Goal: Information Seeking & Learning: Learn about a topic

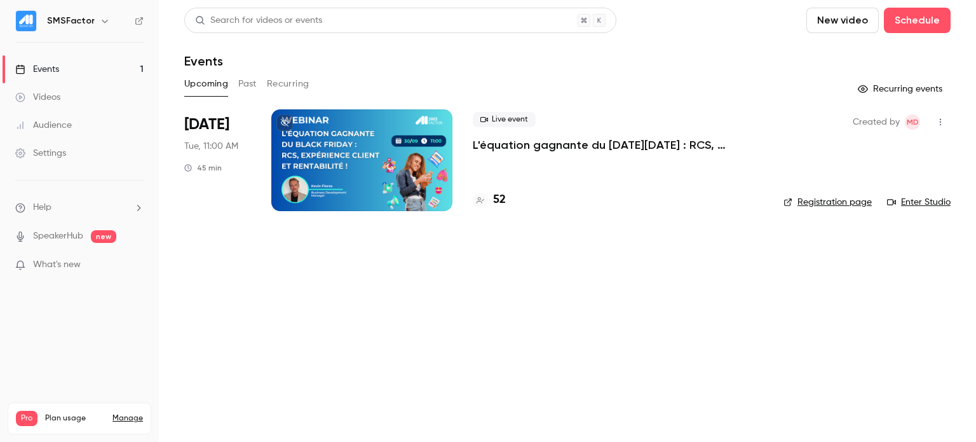
click at [492, 147] on p "L'équation gagnante du [DATE][DATE] : RCS, expérience client et rentabilité !" at bounding box center [618, 144] width 290 height 15
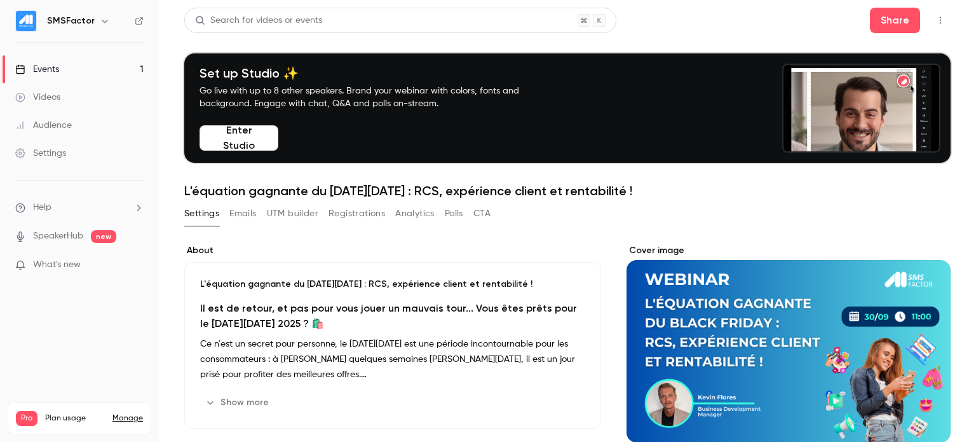
click at [258, 215] on div "Settings Emails UTM builder Registrations Analytics Polls CTA" at bounding box center [337, 213] width 306 height 20
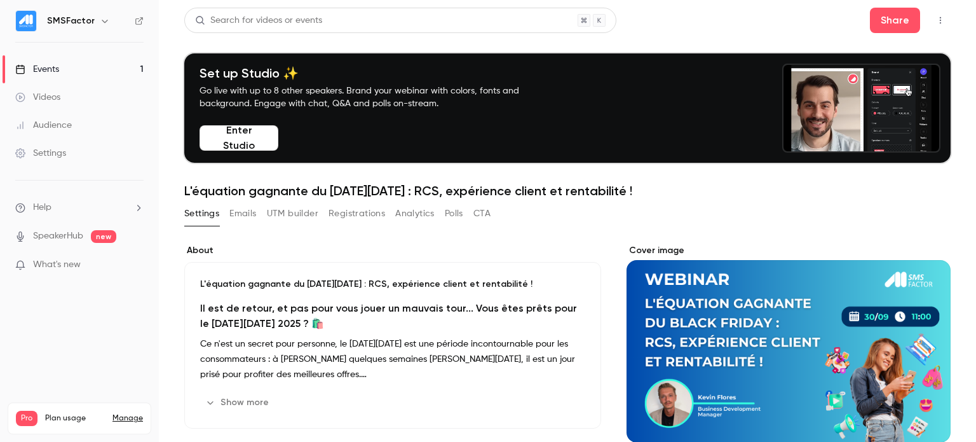
click at [402, 215] on button "Analytics" at bounding box center [414, 213] width 39 height 20
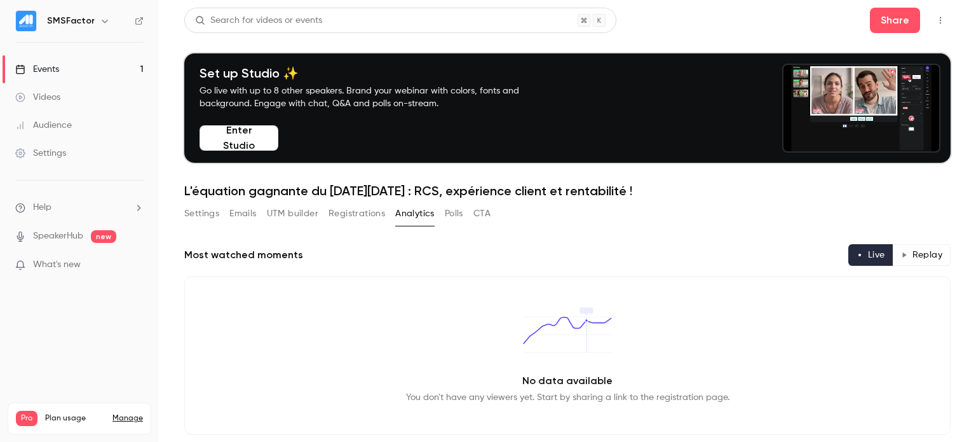
click at [358, 211] on button "Registrations" at bounding box center [356, 213] width 57 height 20
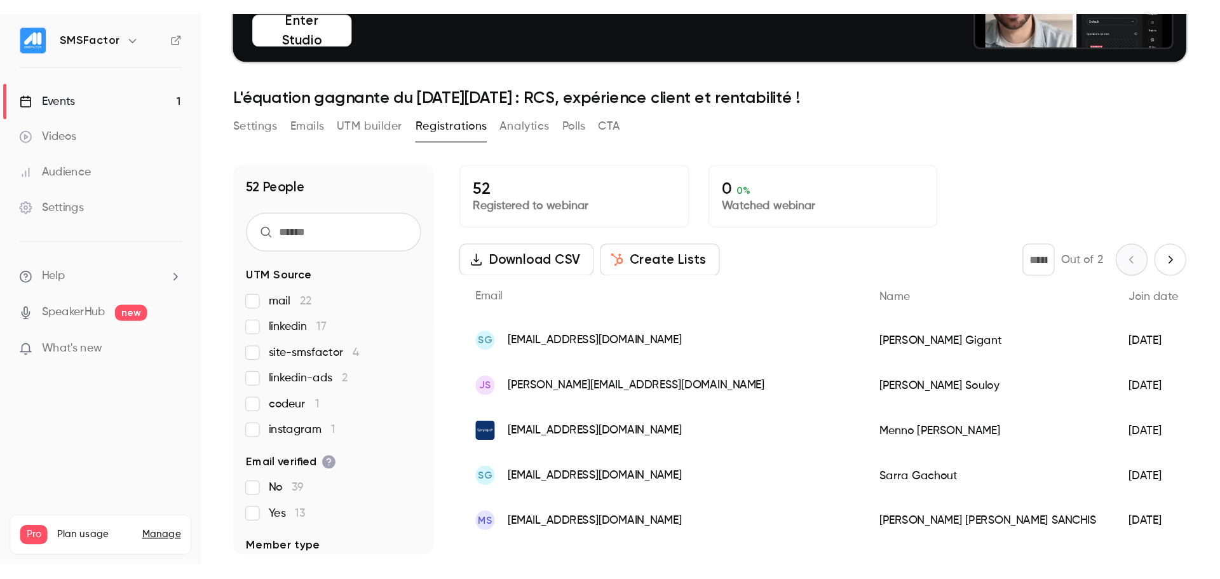
scroll to position [125, 0]
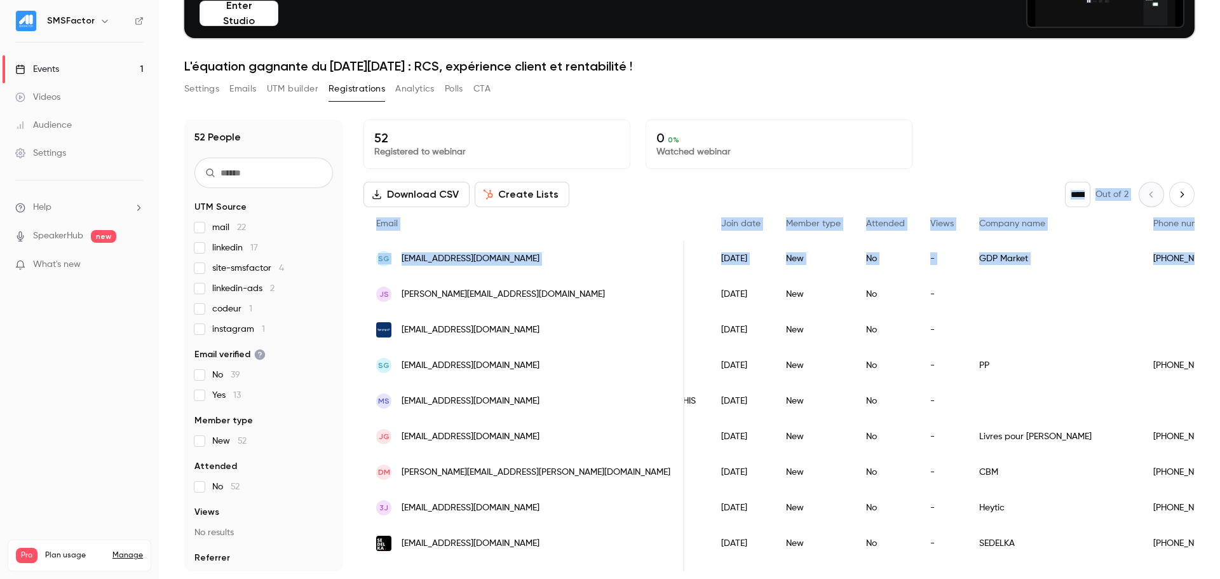
drag, startPoint x: 867, startPoint y: 190, endPoint x: 1194, endPoint y: 275, distance: 337.5
click at [975, 275] on main "Search for videos or events Share Set up Studio ✨ Go live with up to 8 other sp…" at bounding box center [689, 289] width 1061 height 579
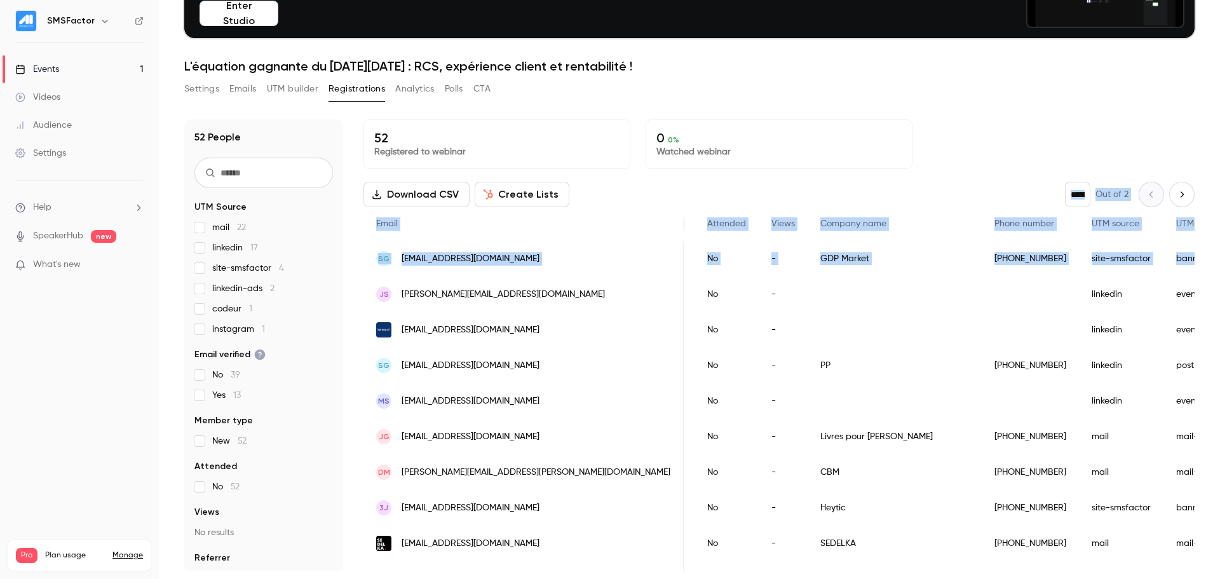
click at [975, 163] on div "52 Registered to webinar 0 0 % Watched webinar" at bounding box center [778, 144] width 831 height 50
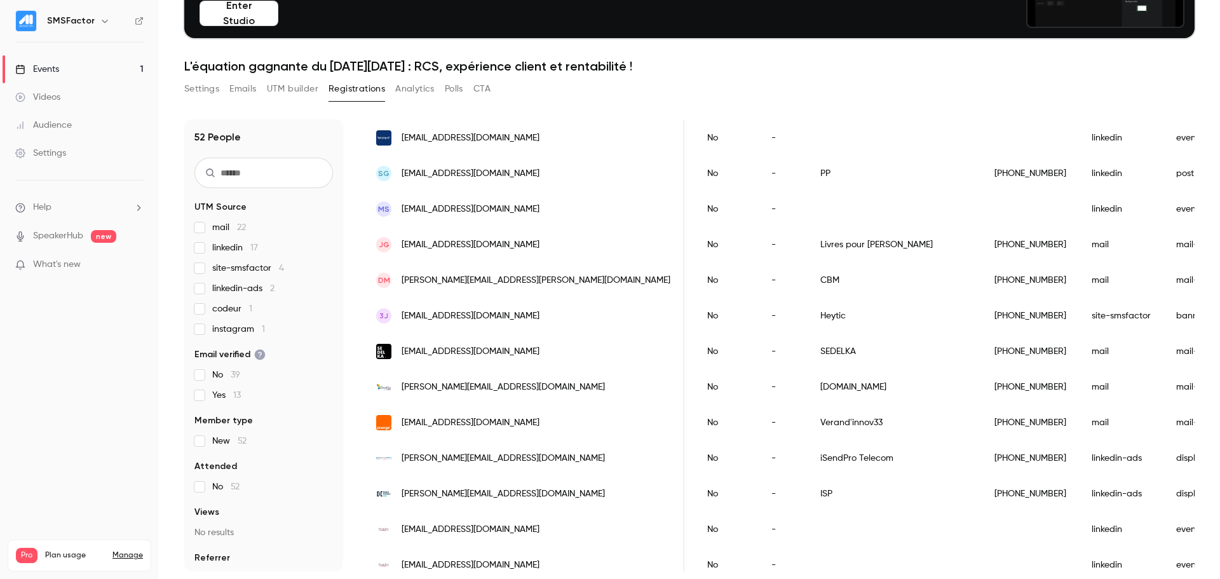
scroll to position [64, 0]
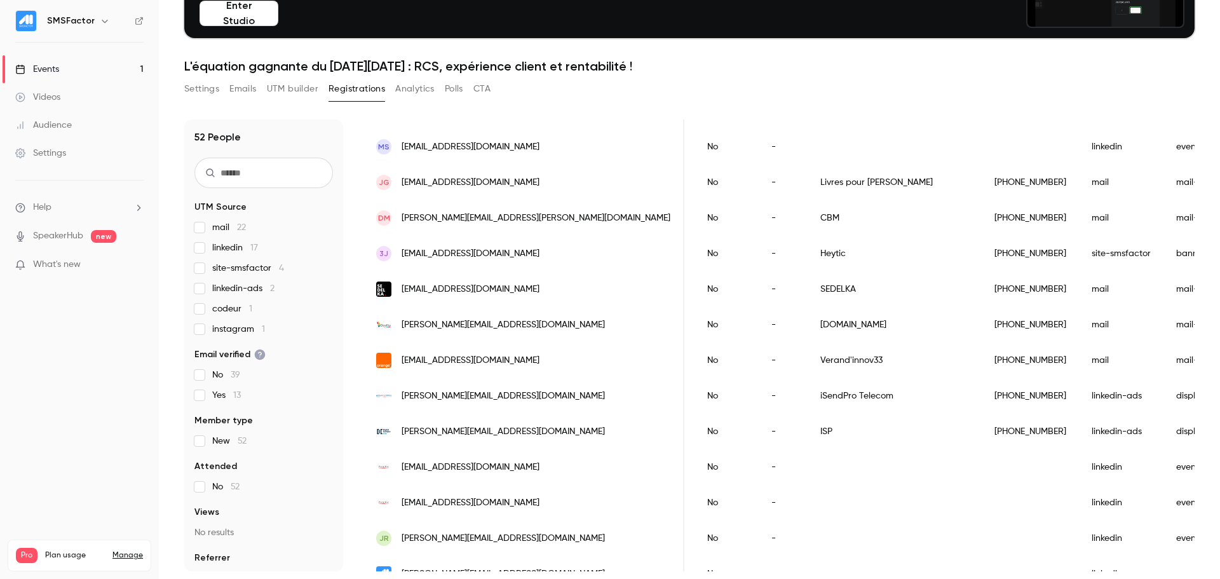
click at [224, 230] on span "mail 22" at bounding box center [229, 227] width 34 height 13
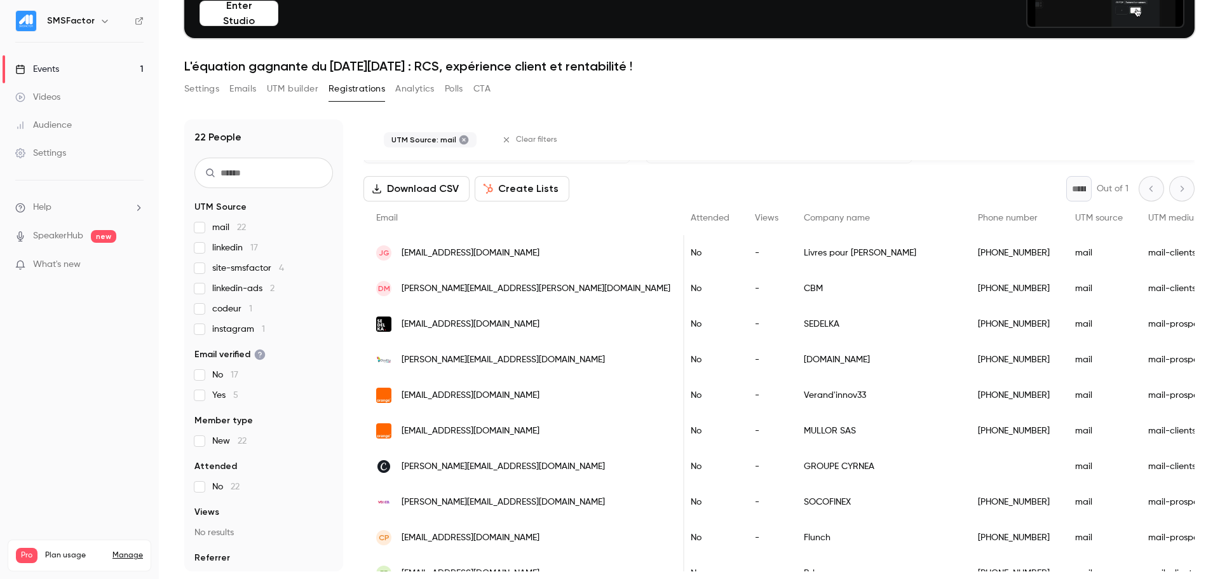
scroll to position [0, 0]
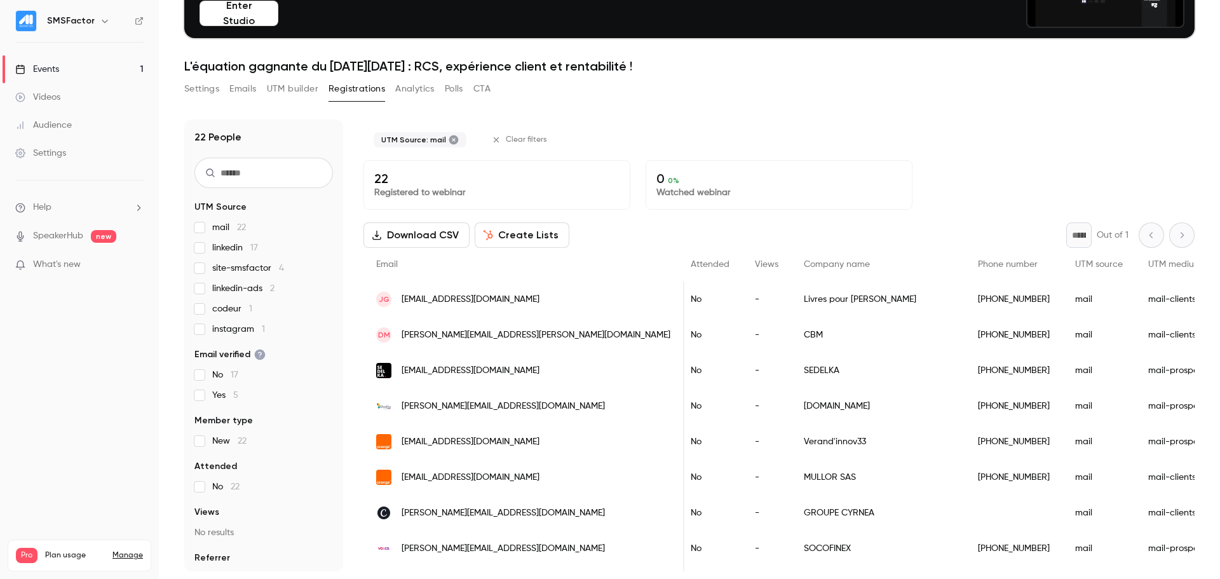
click at [975, 265] on span "UTM medium" at bounding box center [1174, 264] width 53 height 9
click at [59, 139] on link "Settings" at bounding box center [79, 153] width 159 height 28
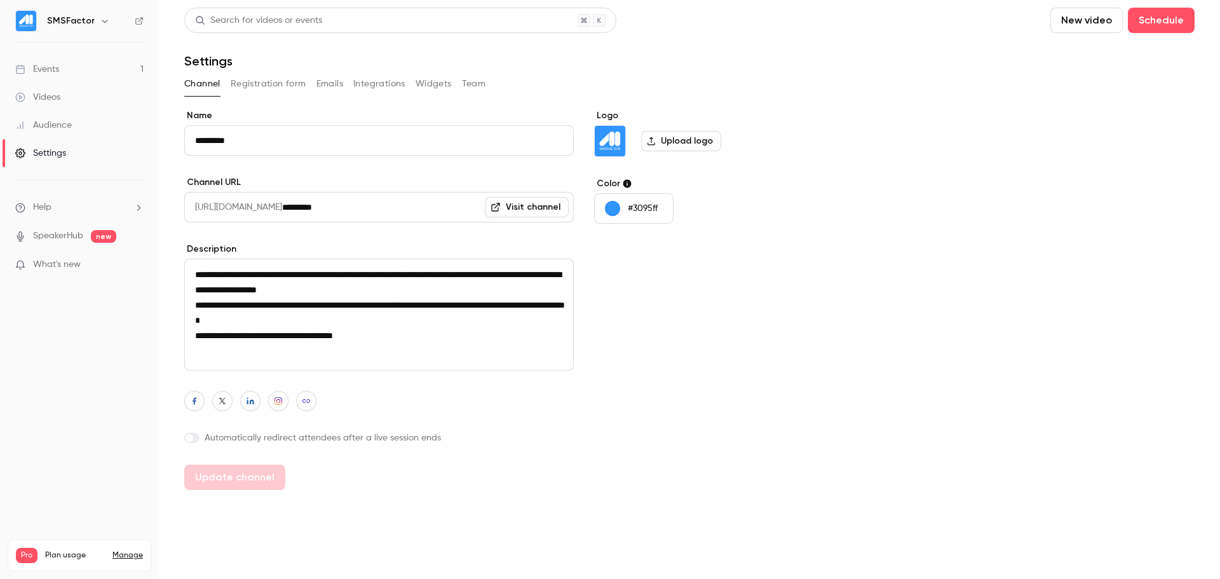
click at [305, 80] on div "Channel Registration form Emails Integrations Widgets Team" at bounding box center [689, 84] width 1010 height 20
click at [332, 80] on button "Emails" at bounding box center [329, 84] width 27 height 20
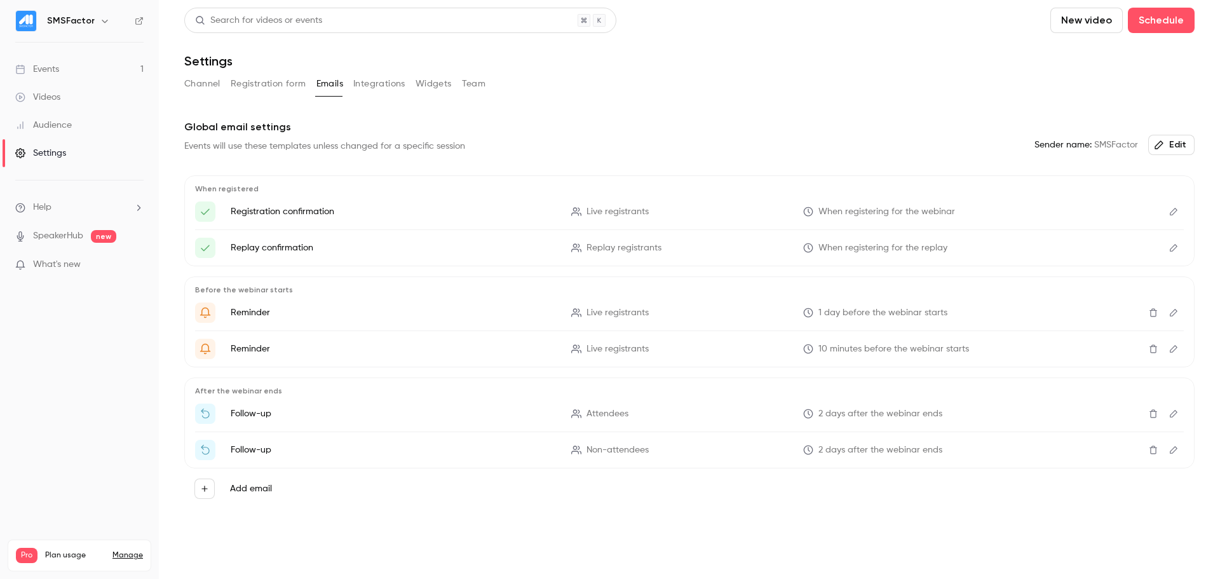
click at [485, 77] on div "Channel Registration form Emails Integrations Widgets Team" at bounding box center [689, 84] width 1010 height 20
click at [477, 83] on button "Team" at bounding box center [474, 84] width 24 height 20
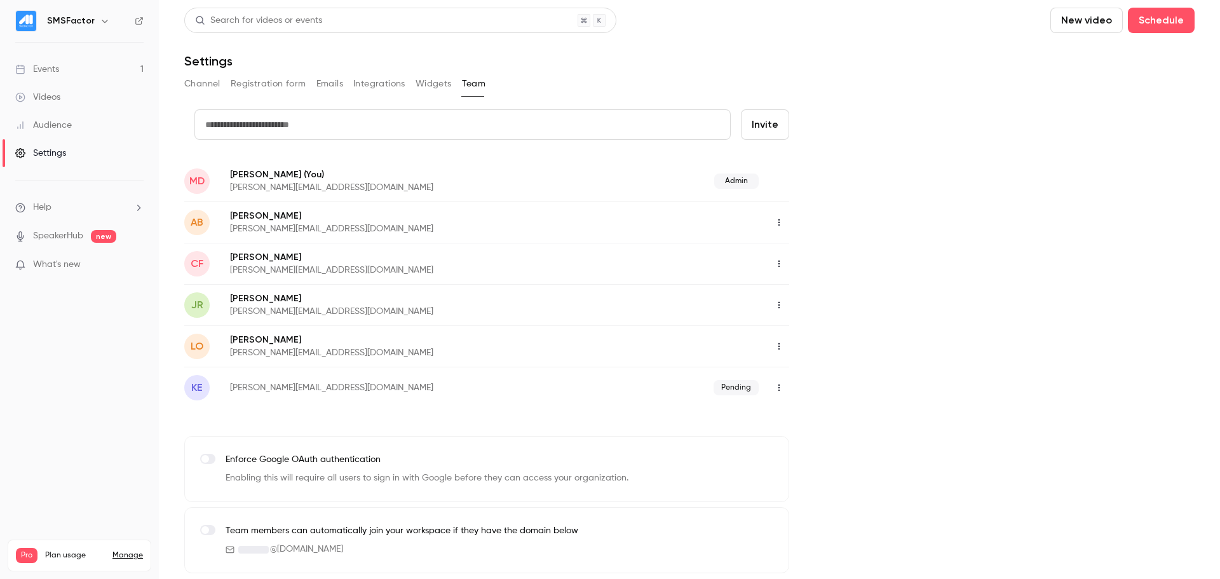
click at [776, 303] on icon "button" at bounding box center [779, 305] width 10 height 9
click at [941, 256] on div at bounding box center [610, 289] width 1220 height 579
click at [49, 64] on div "Events" at bounding box center [37, 69] width 44 height 13
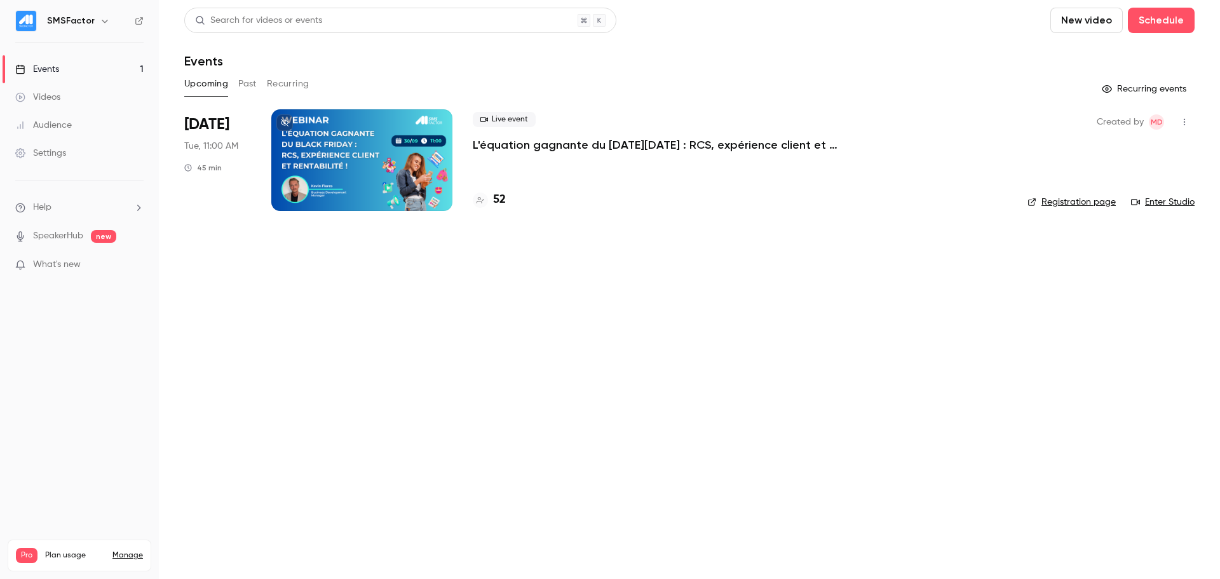
click at [382, 140] on div at bounding box center [361, 160] width 181 height 102
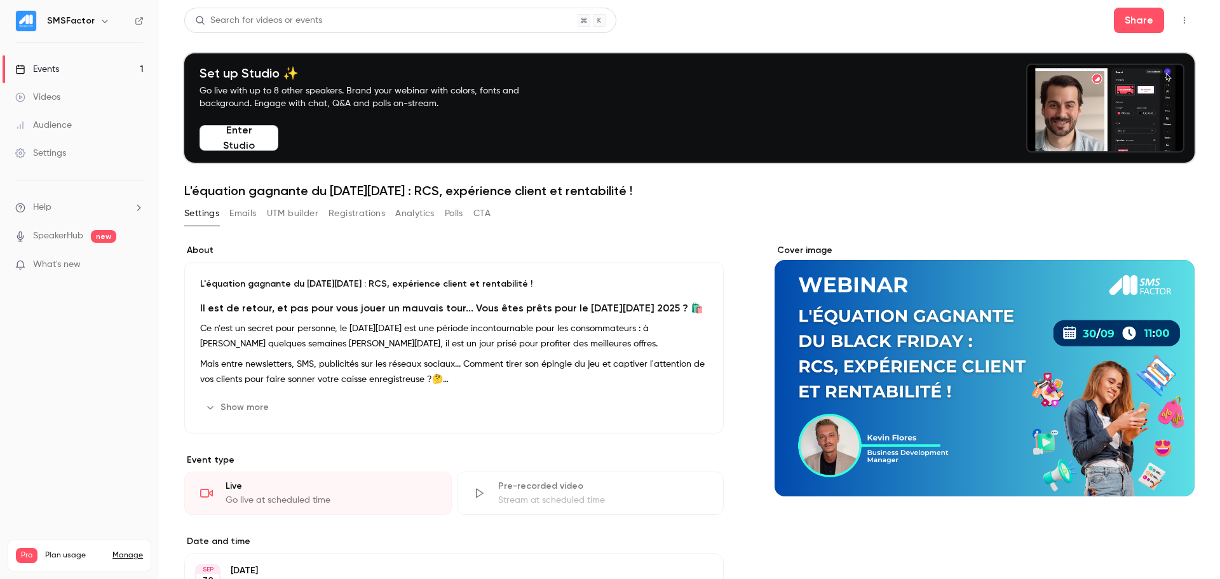
click at [401, 211] on button "Analytics" at bounding box center [414, 213] width 39 height 20
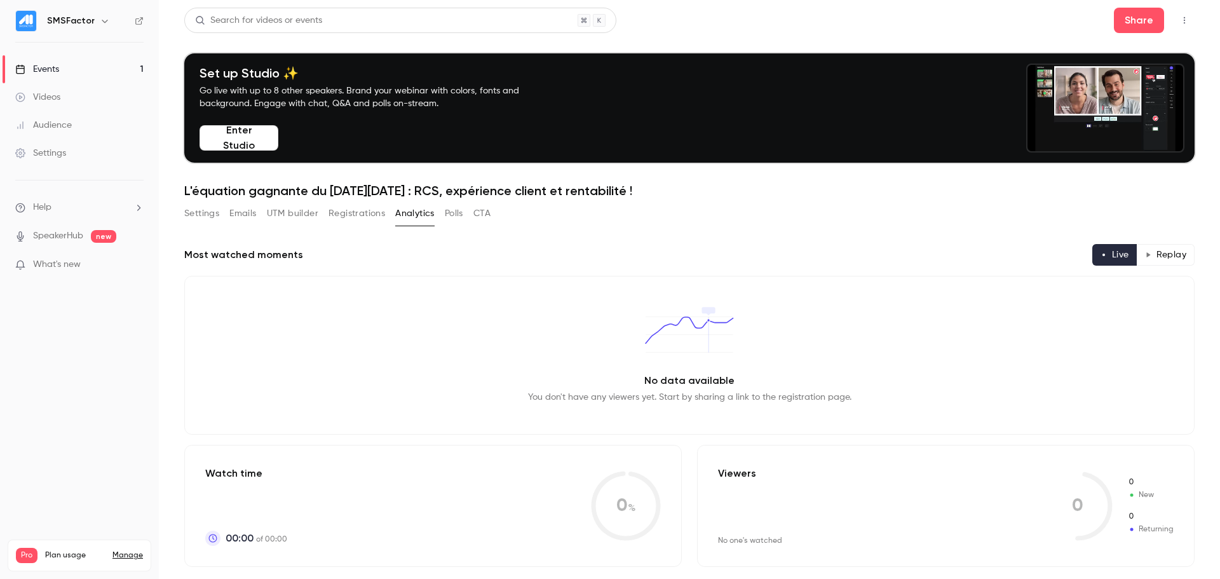
click at [449, 211] on button "Polls" at bounding box center [454, 213] width 18 height 20
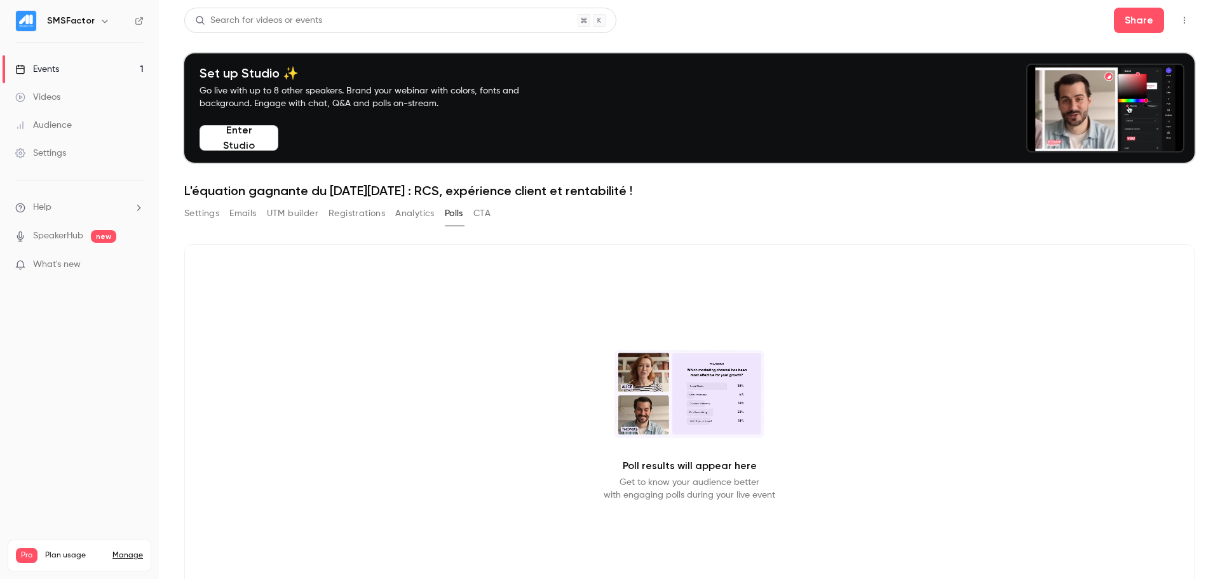
click at [365, 215] on button "Registrations" at bounding box center [356, 213] width 57 height 20
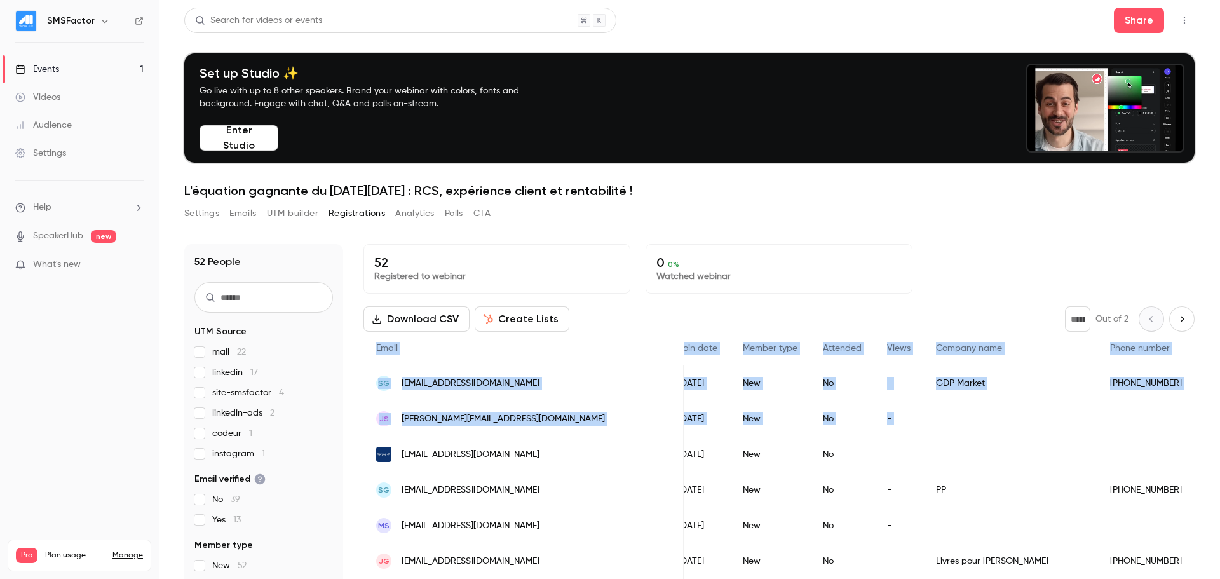
scroll to position [0, 723]
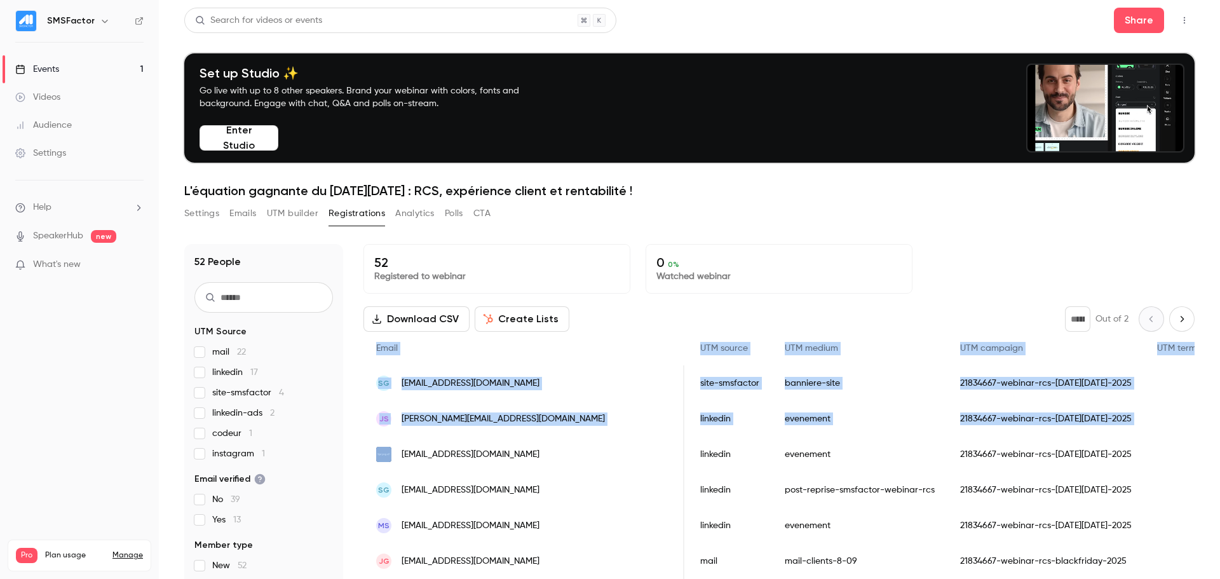
drag, startPoint x: 368, startPoint y: 349, endPoint x: 1123, endPoint y: 416, distance: 757.8
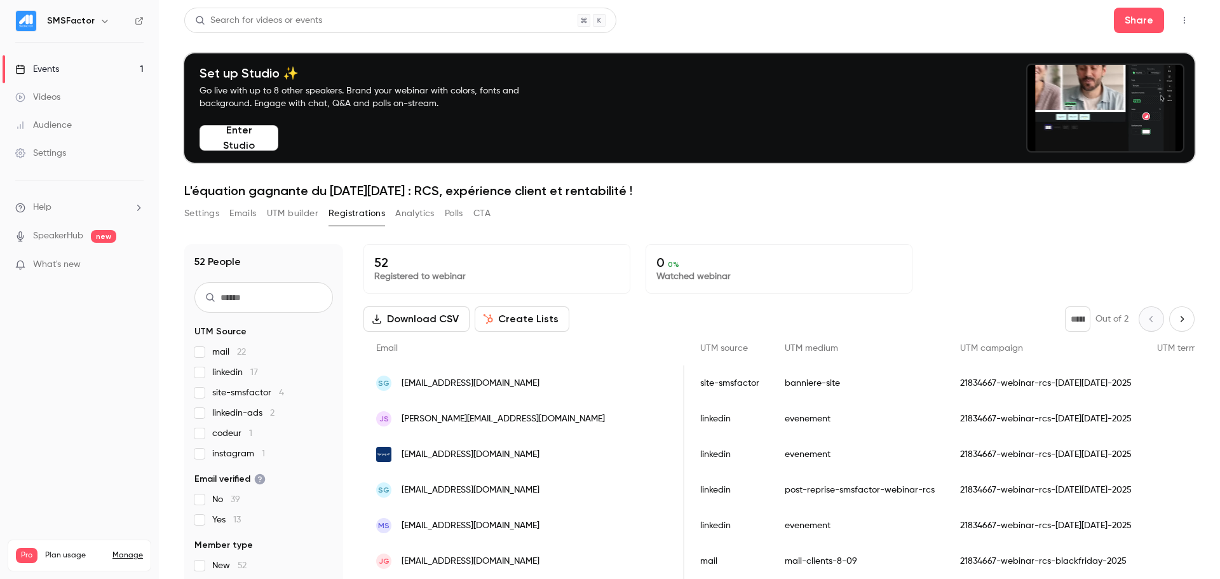
click at [931, 283] on div "52 Registered to webinar 0 0 % Watched webinar" at bounding box center [778, 269] width 831 height 50
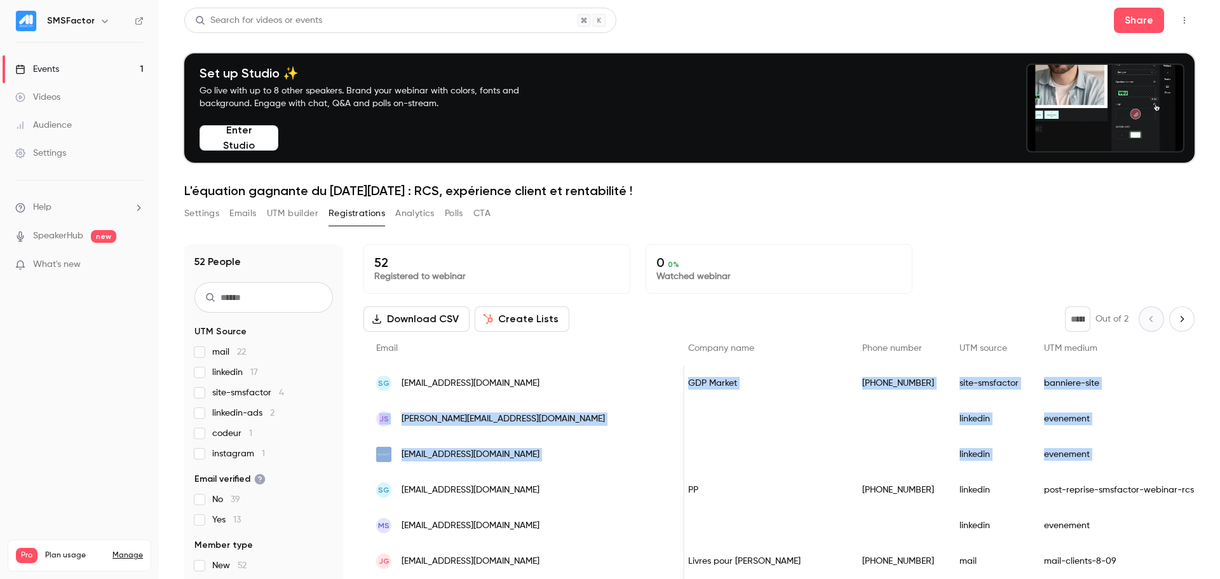
scroll to position [0, 433]
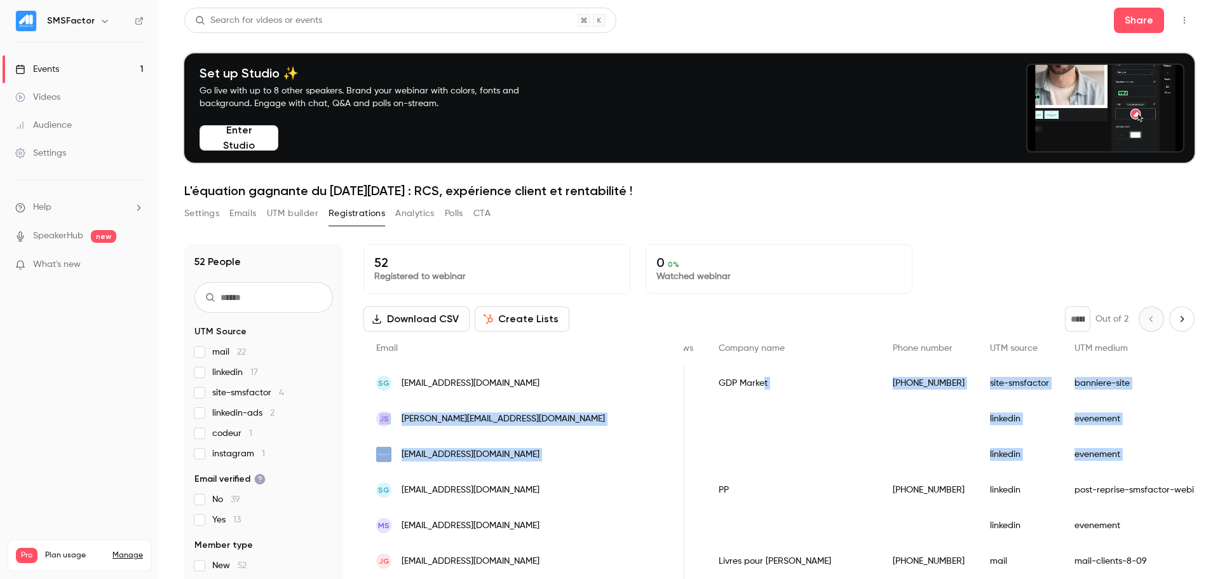
drag, startPoint x: 1010, startPoint y: 471, endPoint x: 572, endPoint y: 383, distance: 445.9
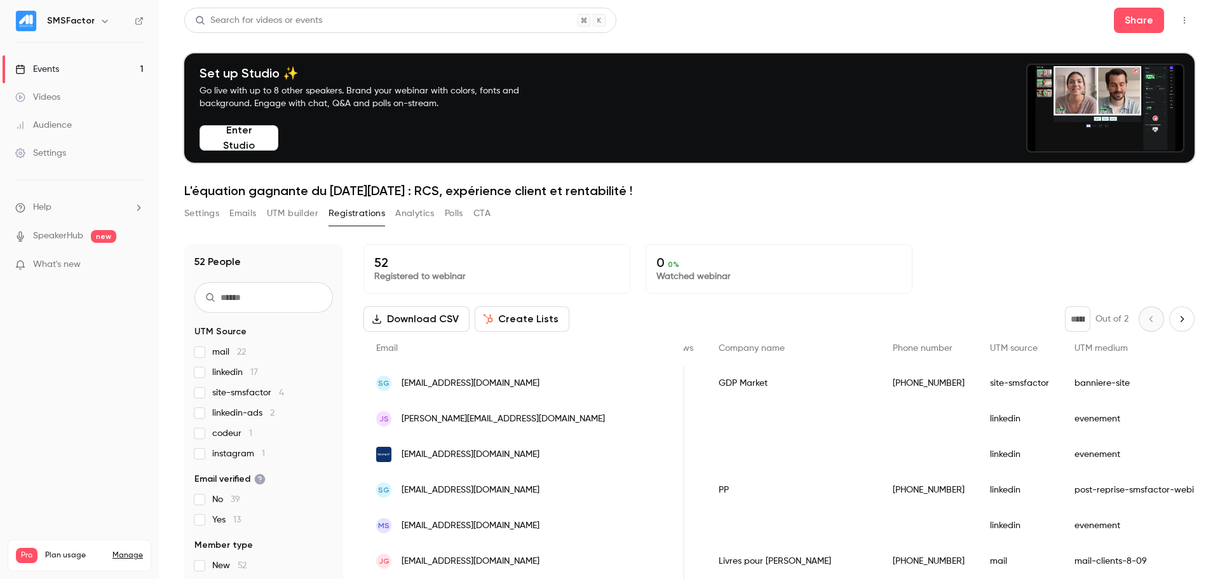
click at [975, 363] on div "UTM medium" at bounding box center [1149, 349] width 175 height 34
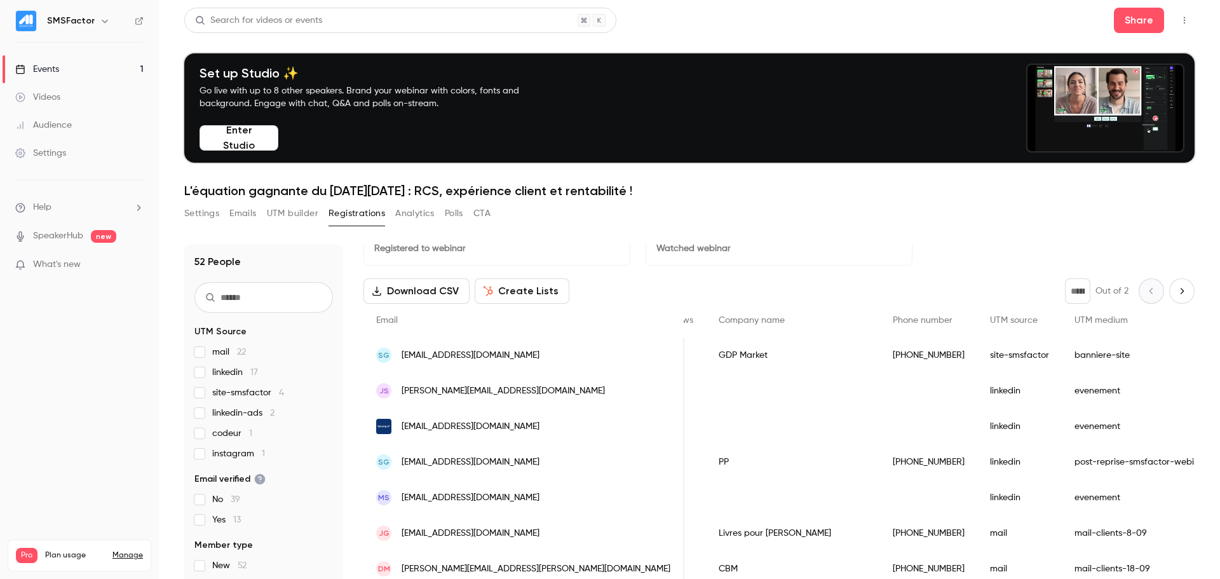
scroll to position [0, 0]
